Goal: Transaction & Acquisition: Purchase product/service

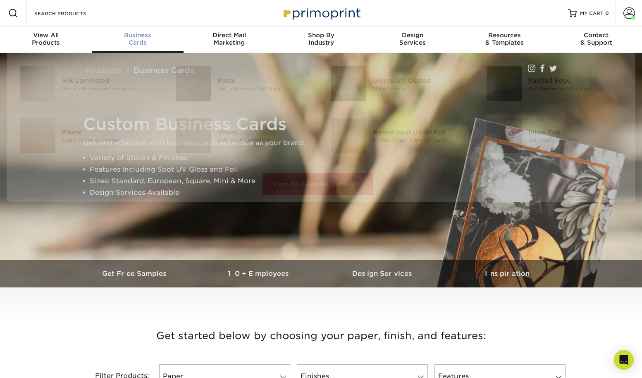
click at [143, 38] on span "Business" at bounding box center [138, 34] width 92 height 7
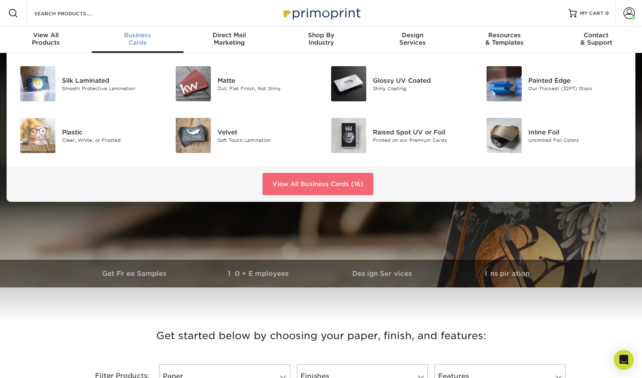
click at [313, 184] on link "View All Business Cards (16)" at bounding box center [318, 184] width 111 height 22
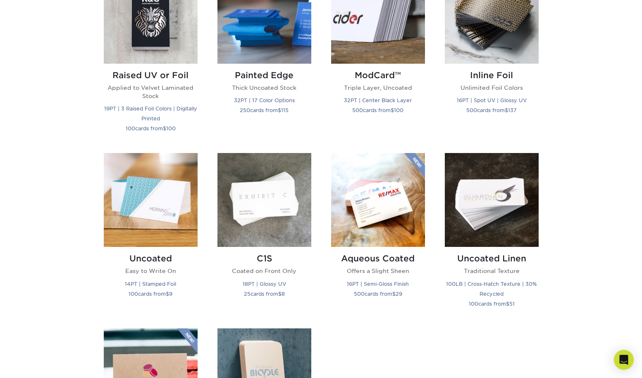
scroll to position [669, 0]
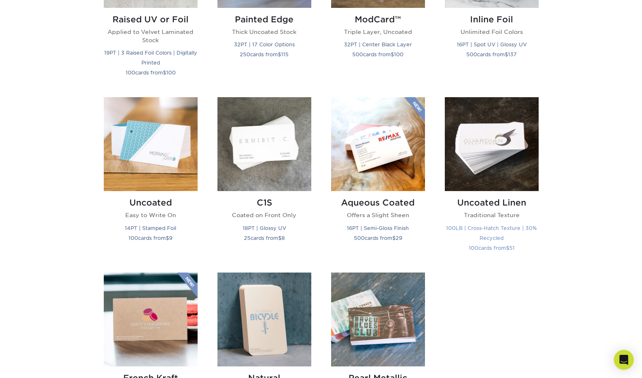
click at [501, 145] on img at bounding box center [492, 144] width 94 height 94
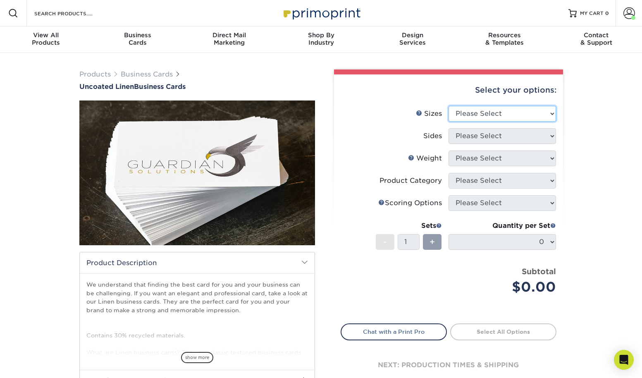
select select "2.00x3.50"
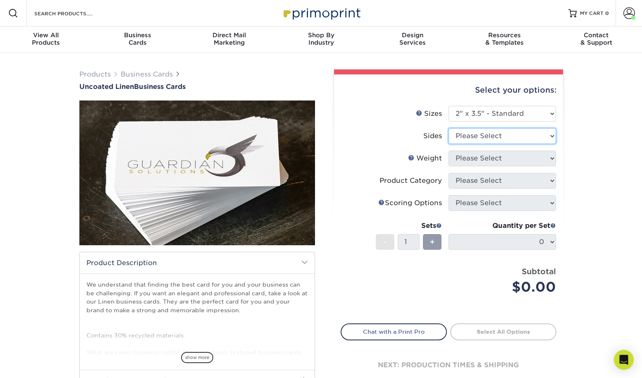
select select "13abbda7-1d64-4f25-8bb2-c179b224825d"
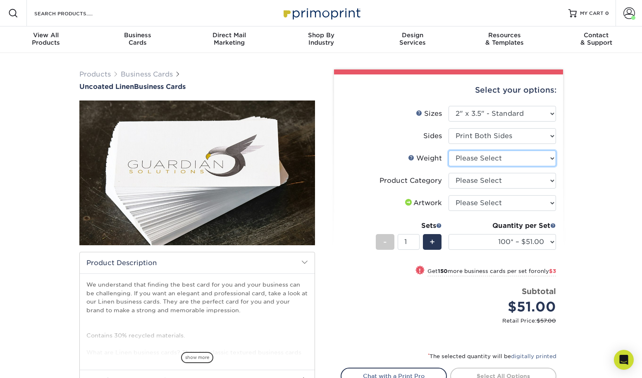
select select "100LB"
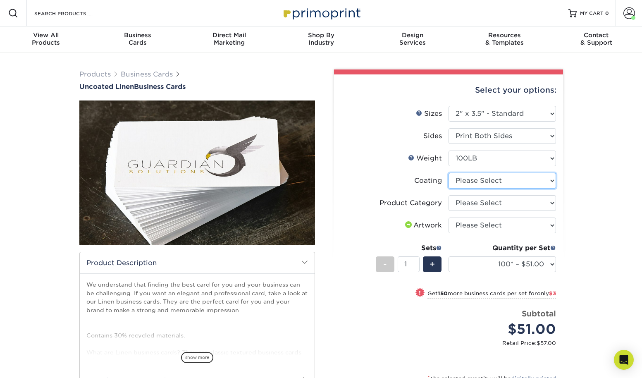
select select "3e7618de-abca-4bda-9f97-8b9129e913d8"
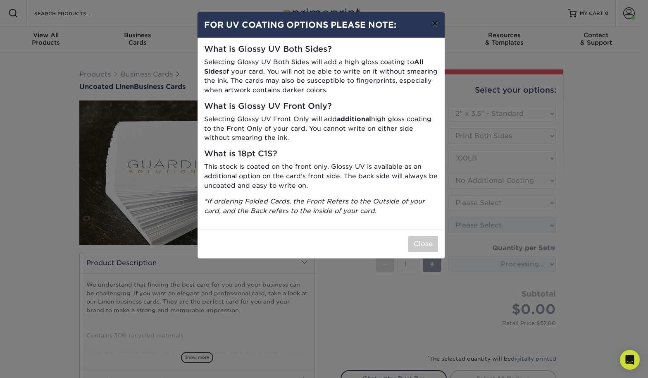
click at [436, 24] on button "×" at bounding box center [435, 23] width 19 height 23
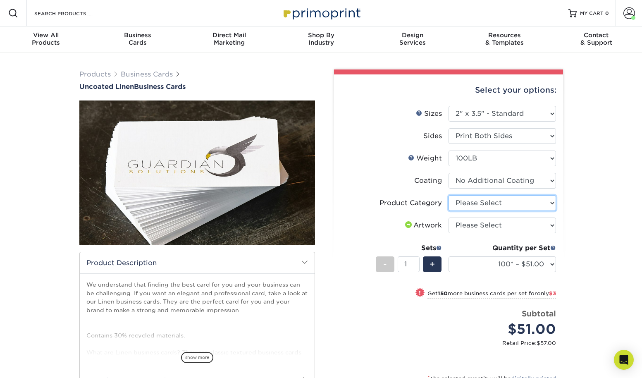
select select "3b5148f1-0588-4f88-a218-97bcfdce65c1"
select select "upload"
select select "250* – $54.00"
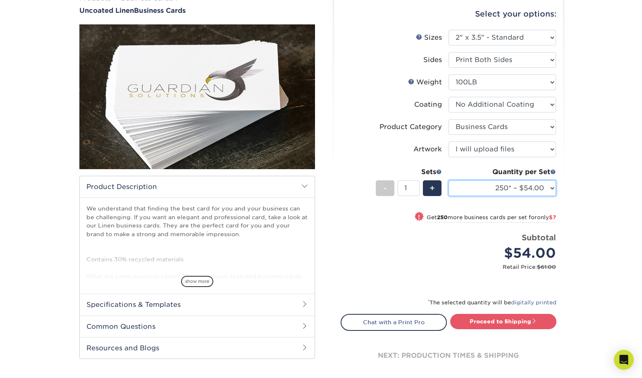
scroll to position [78, 0]
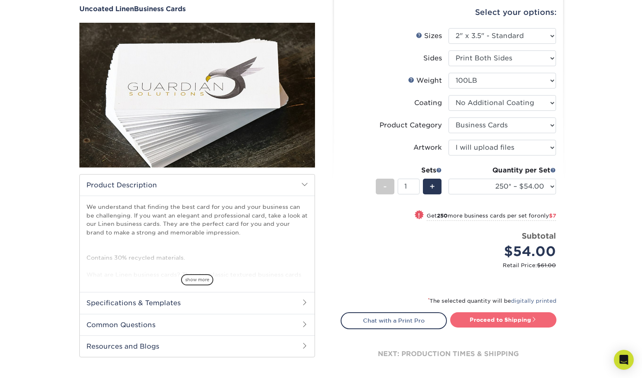
click at [492, 320] on link "Proceed to Shipping" at bounding box center [503, 319] width 106 height 15
type input "Set 1"
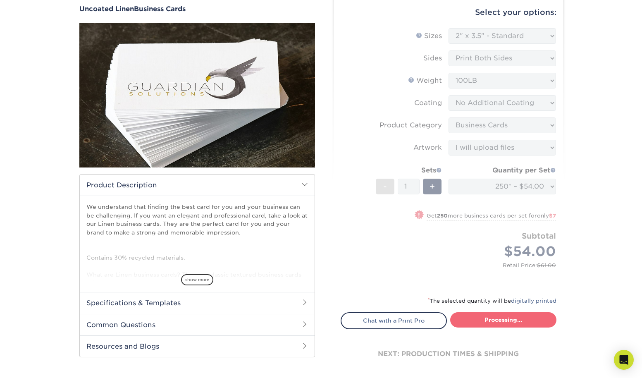
select select "ab589cb3-2b6b-4d5c-a047-f5464c5f8a57"
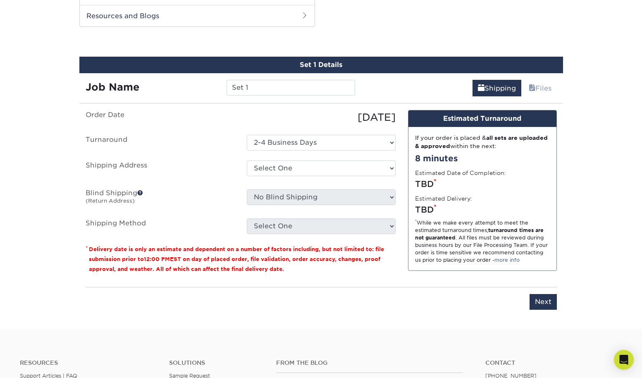
scroll to position [412, 0]
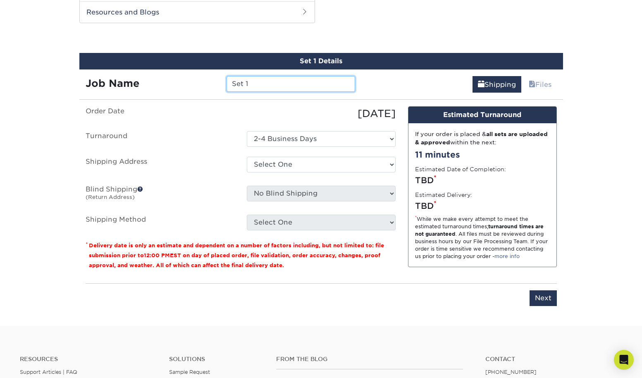
drag, startPoint x: 260, startPoint y: 84, endPoint x: 224, endPoint y: 85, distance: 36.0
click at [224, 85] on div "Set 1" at bounding box center [290, 84] width 141 height 16
type input "CBIShayneChambersFarmCard"
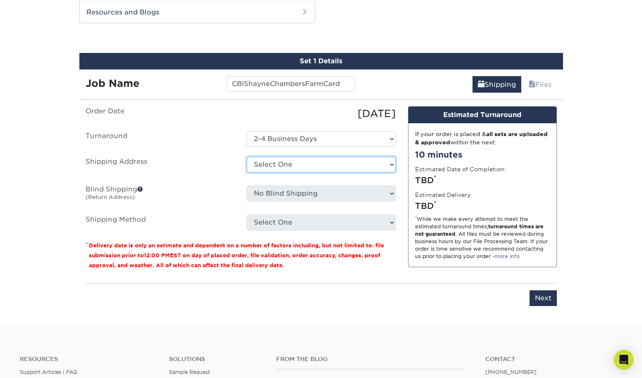
select select "116276"
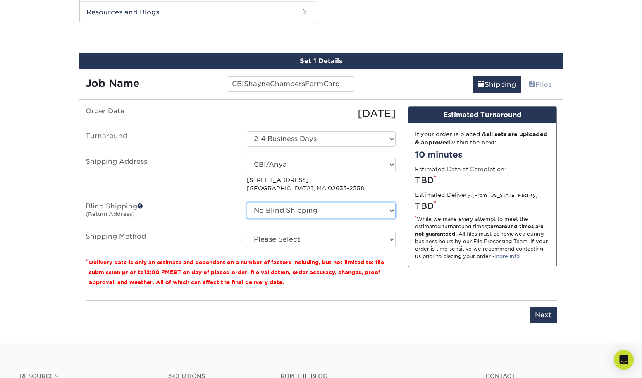
select select "87822"
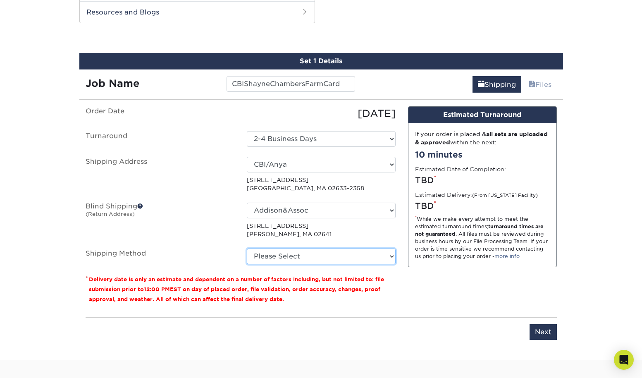
select select "03"
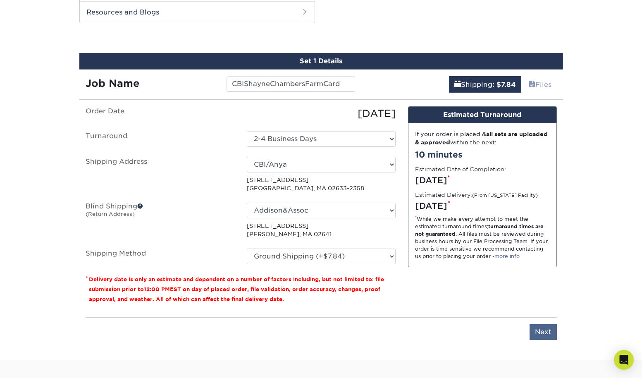
click at [543, 333] on input "Next" at bounding box center [543, 332] width 27 height 16
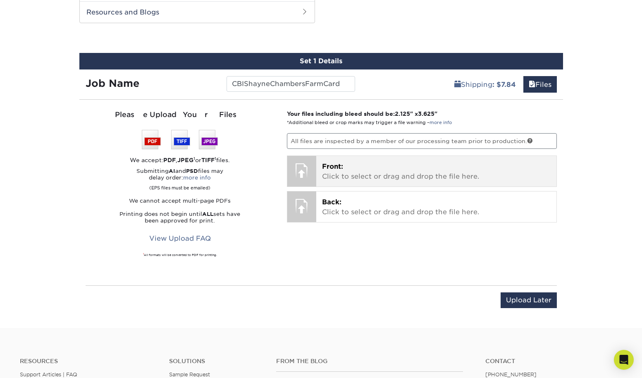
click at [383, 172] on p "Front: Click to select or drag and drop the file here." at bounding box center [436, 172] width 229 height 20
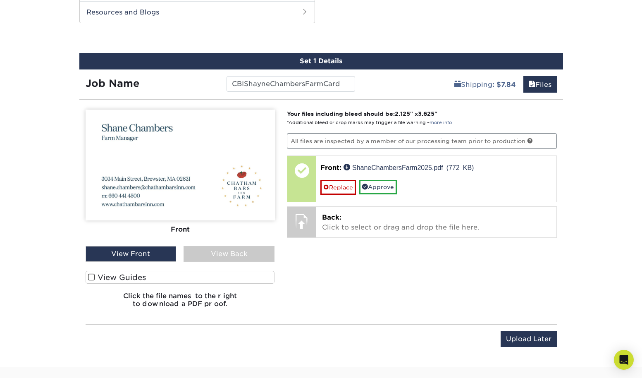
click at [90, 280] on span at bounding box center [91, 277] width 7 height 8
click at [0, 0] on input "View Guides" at bounding box center [0, 0] width 0 height 0
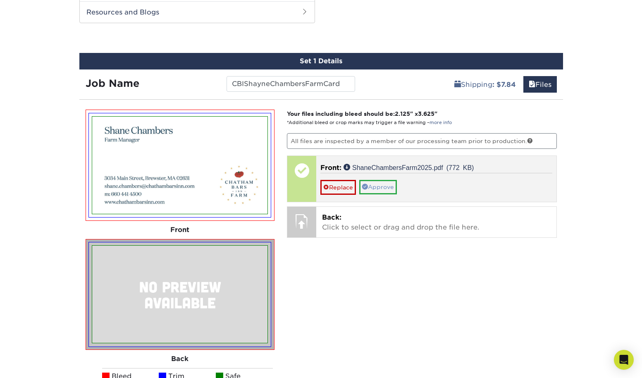
click at [378, 188] on link "Approve" at bounding box center [378, 187] width 38 height 14
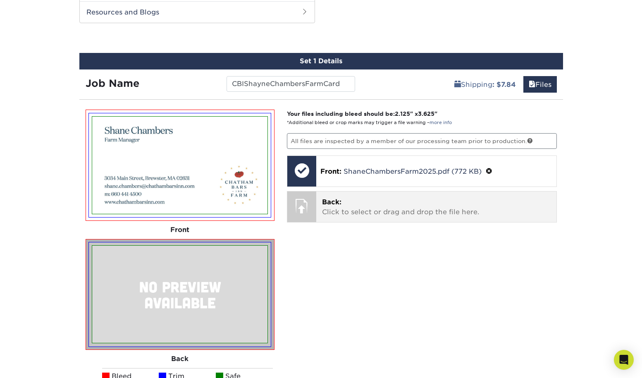
click at [347, 205] on p "Back: Click to select or drag and drop the file here." at bounding box center [436, 207] width 229 height 20
click at [346, 197] on p "Back: Click to select or drag and drop the file here." at bounding box center [436, 207] width 229 height 20
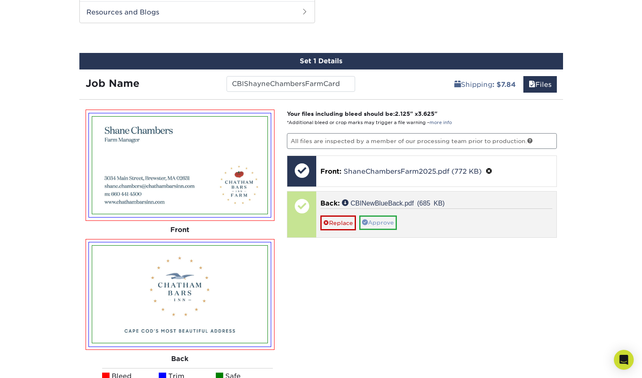
click at [378, 220] on link "Approve" at bounding box center [378, 222] width 38 height 14
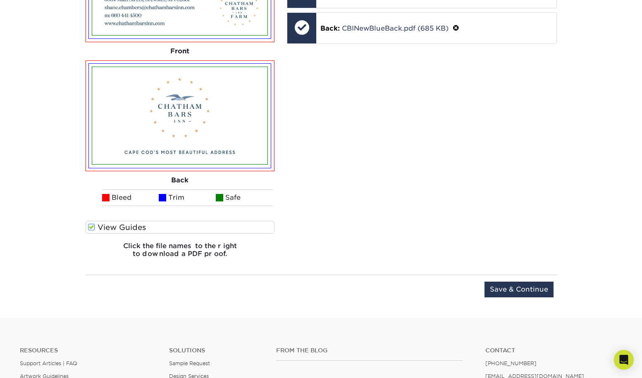
scroll to position [646, 0]
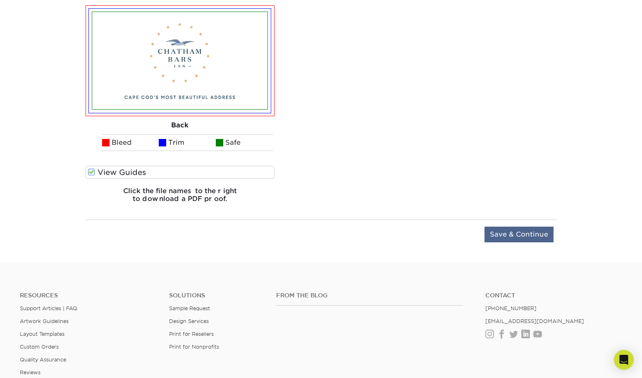
click at [494, 231] on input "Save & Continue" at bounding box center [519, 235] width 69 height 16
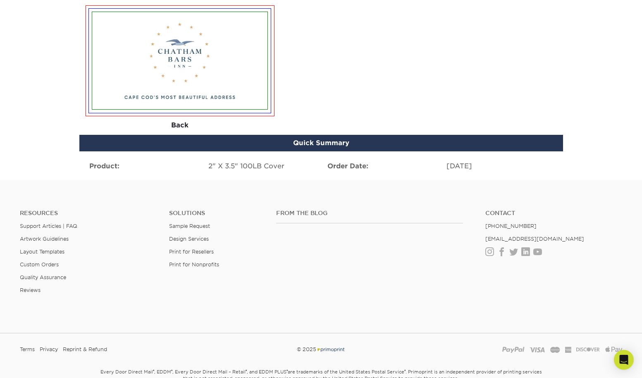
scroll to position [526, 0]
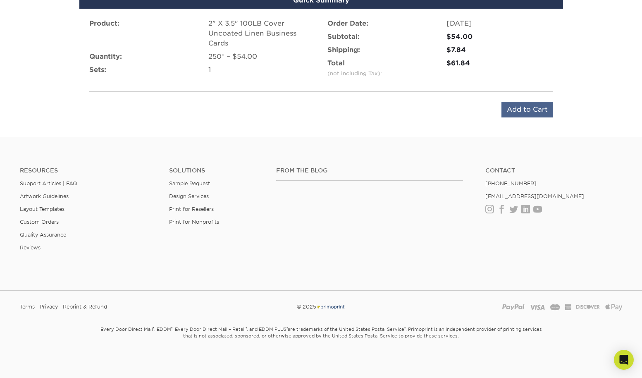
click at [529, 111] on input "Add to Cart" at bounding box center [528, 110] width 52 height 16
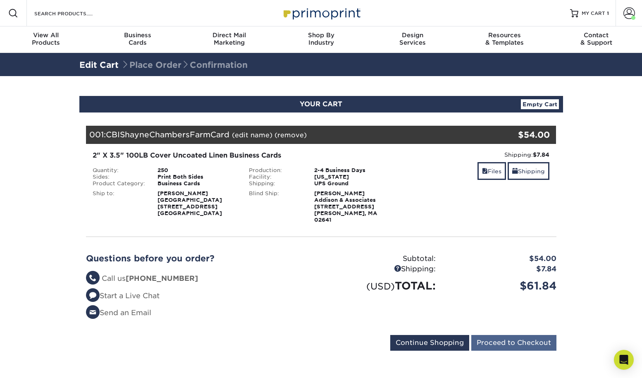
click at [504, 336] on input "Proceed to Checkout" at bounding box center [513, 343] width 85 height 16
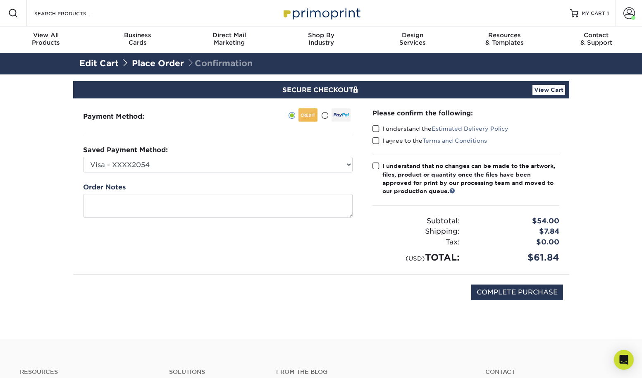
click at [375, 126] on span at bounding box center [376, 129] width 7 height 8
click at [0, 0] on input "I understand the Estimated Delivery Policy" at bounding box center [0, 0] width 0 height 0
click at [375, 140] on span at bounding box center [376, 141] width 7 height 8
click at [0, 0] on input "I agree to the Terms and Conditions" at bounding box center [0, 0] width 0 height 0
click at [374, 167] on span at bounding box center [376, 166] width 7 height 8
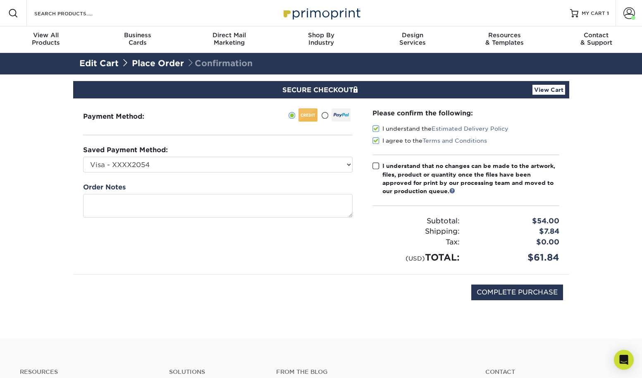
click at [0, 0] on input "I understand that no changes can be made to the artwork, files, product or quan…" at bounding box center [0, 0] width 0 height 0
click at [493, 291] on input "COMPLETE PURCHASE" at bounding box center [517, 293] width 92 height 16
type input "PROCESSING, PLEASE WAIT..."
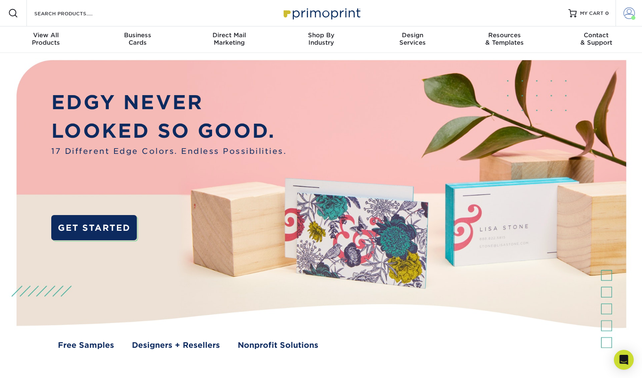
click at [626, 13] on span at bounding box center [630, 13] width 12 height 12
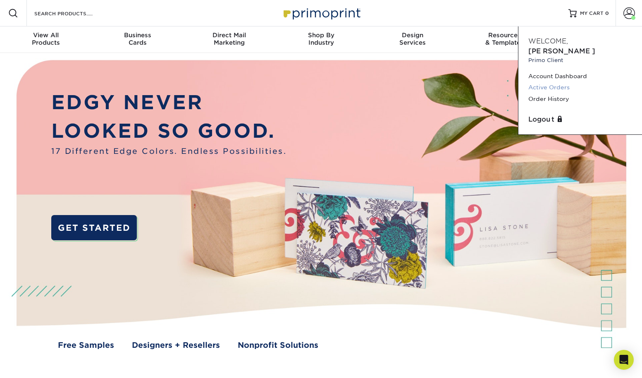
click at [543, 82] on link "Active Orders" at bounding box center [580, 87] width 104 height 11
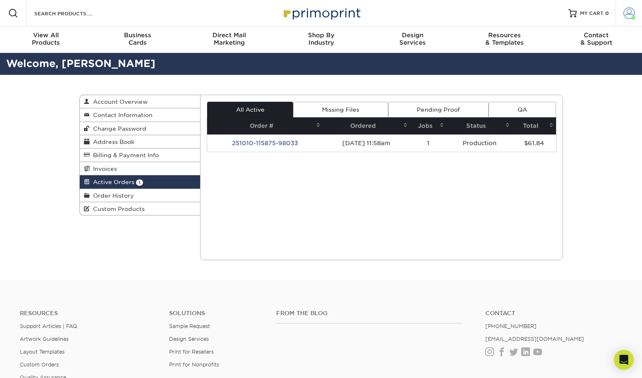
click at [628, 14] on span at bounding box center [630, 13] width 12 height 12
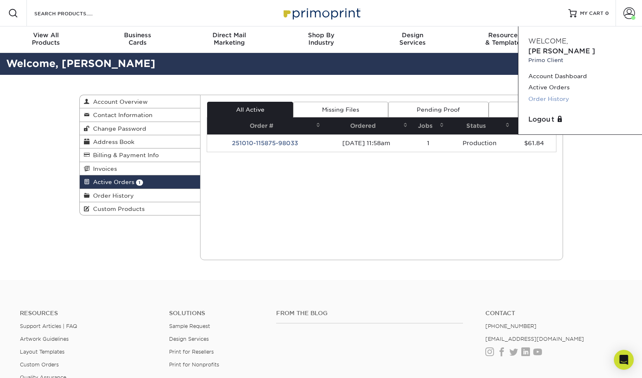
click at [544, 93] on link "Order History" at bounding box center [580, 98] width 104 height 11
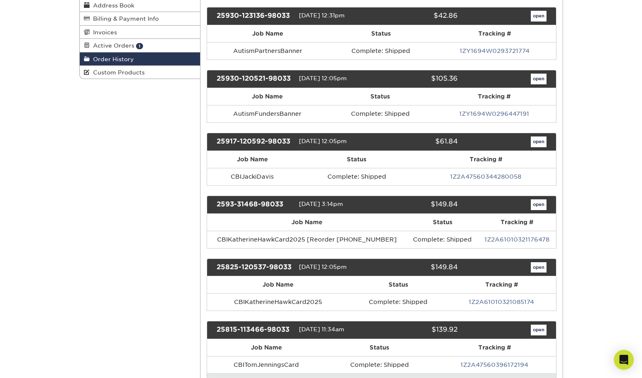
scroll to position [154, 0]
